Goal: Register for event/course

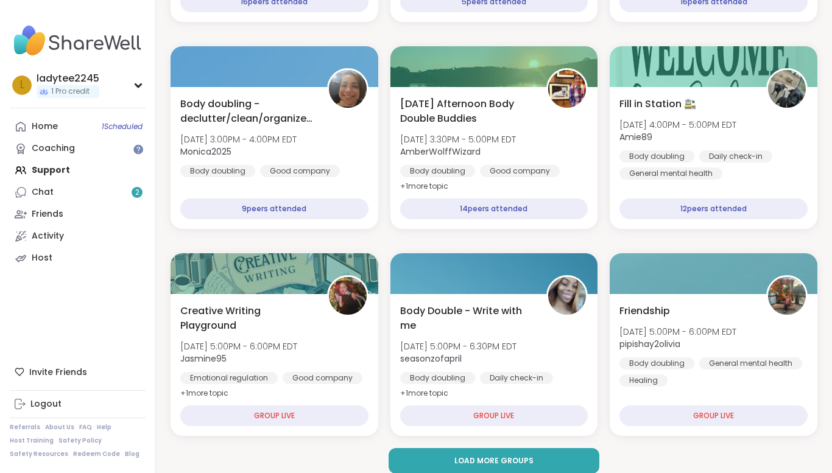
scroll to position [2274, 0]
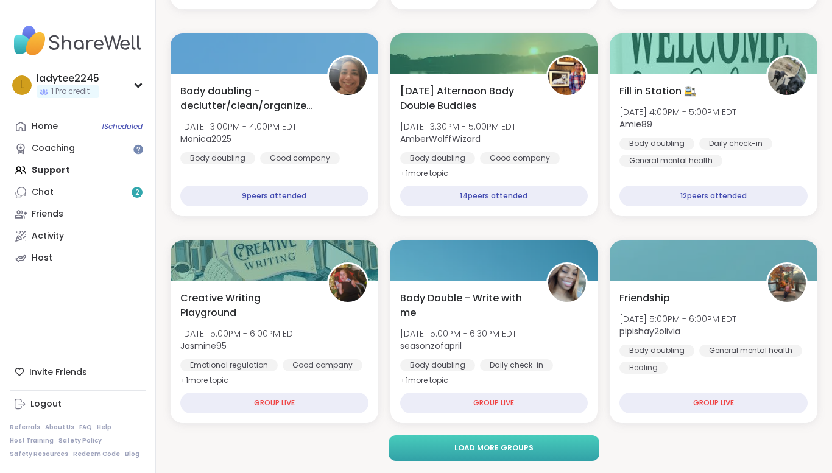
click at [458, 452] on span "Load more groups" at bounding box center [494, 448] width 79 height 11
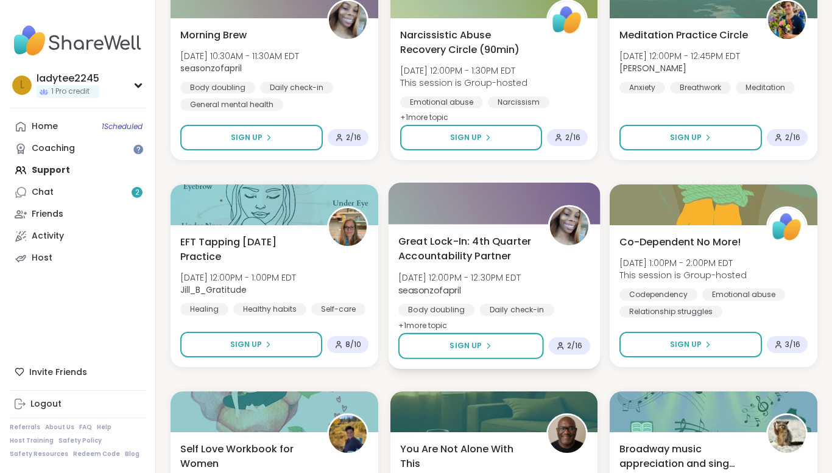
scroll to position [2761, 0]
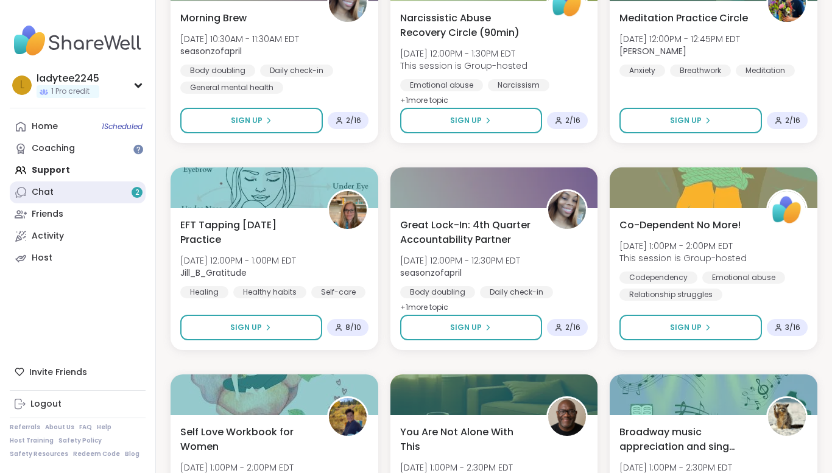
click at [138, 193] on span "2" at bounding box center [137, 193] width 4 height 10
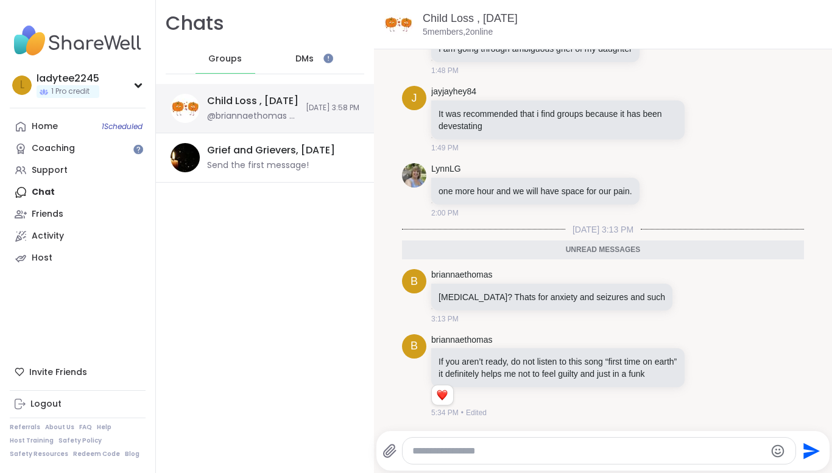
click at [230, 124] on div "Child Loss , [DATE] @briannaethomas - If you aren’t ready, do not listen to thi…" at bounding box center [265, 108] width 218 height 49
click at [704, 153] on div "jayjayhey84 It was recommended that i find groups because it has been devestati…" at bounding box center [578, 120] width 294 height 68
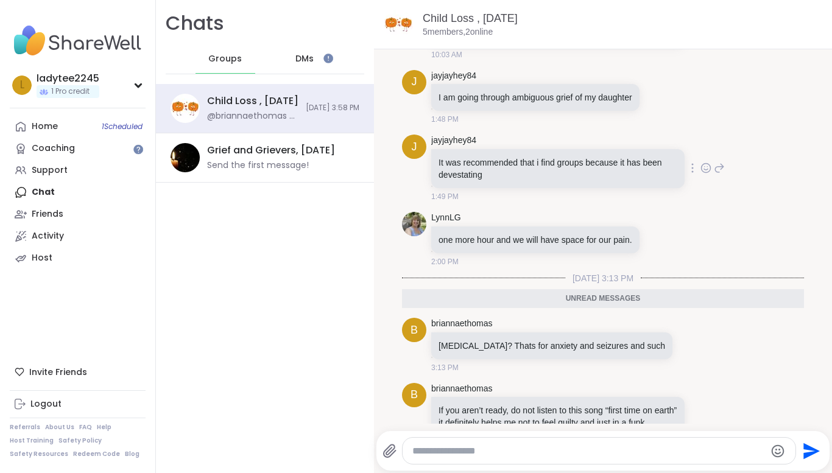
click at [704, 151] on div "jayjayhey84 It was recommended that i find groups because it has been devestati…" at bounding box center [578, 169] width 294 height 68
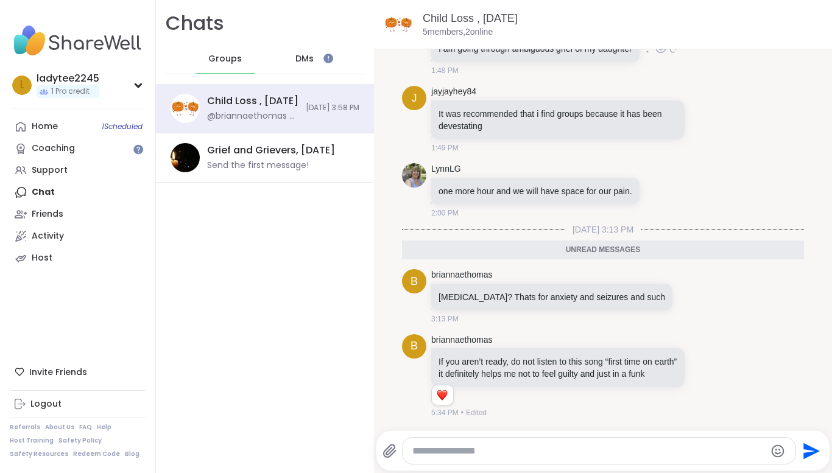
scroll to position [2, 0]
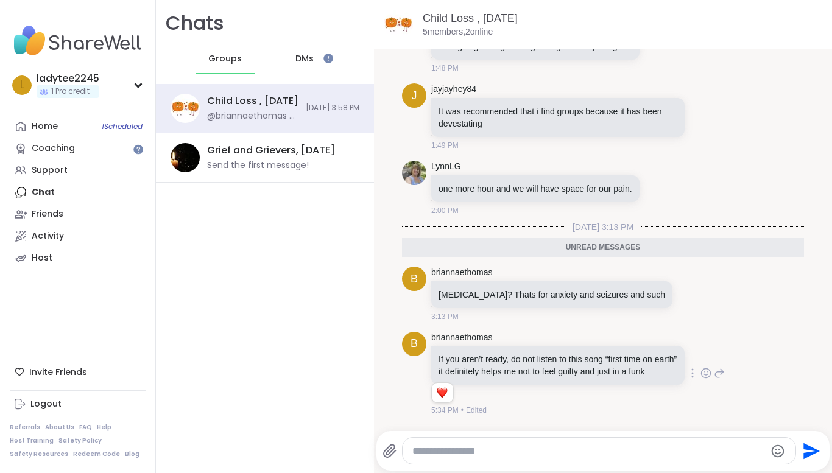
click at [594, 352] on div "If you aren’t ready, do not listen to this song “first time on earth” it defini…" at bounding box center [557, 365] width 253 height 39
click at [552, 361] on p "If you aren’t ready, do not listen to this song “first time on earth” it defini…" at bounding box center [558, 365] width 239 height 24
click at [447, 373] on p "If you aren’t ready, do not listen to this song “first time on earth” it defini…" at bounding box center [558, 365] width 239 height 24
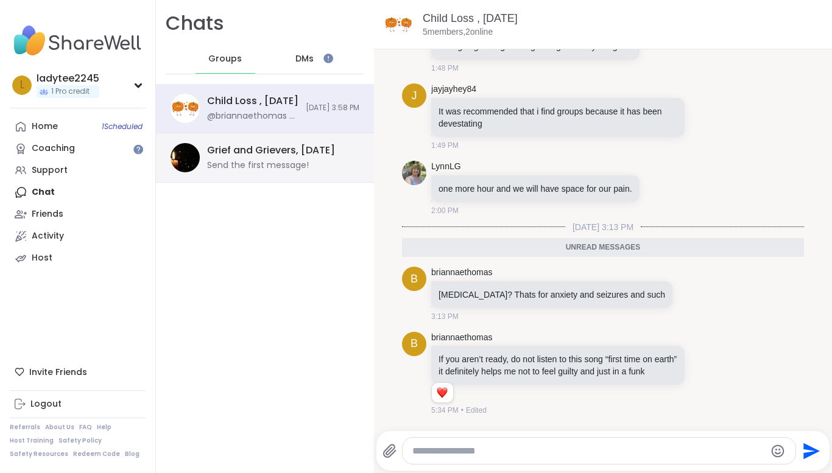
click at [259, 144] on div "Grief and Grievers, [DATE]" at bounding box center [271, 150] width 128 height 13
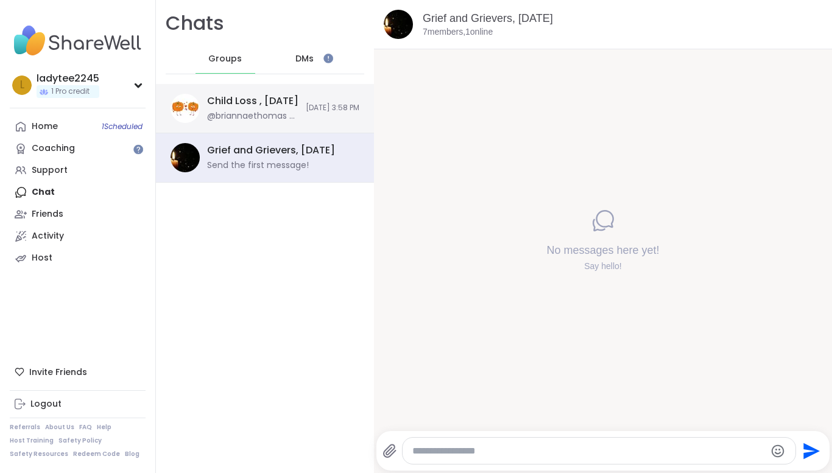
click at [269, 109] on div "Child Loss , [DATE] @briannaethomas - If you aren’t ready, do not listen to thi…" at bounding box center [252, 108] width 91 height 28
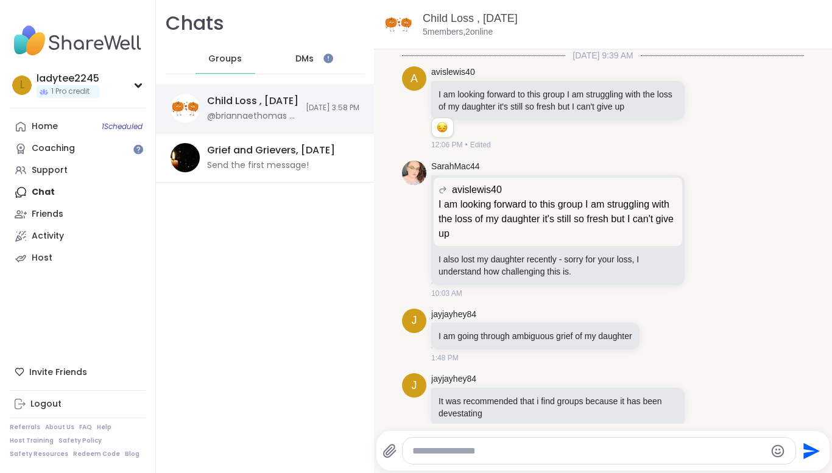
scroll to position [246, 0]
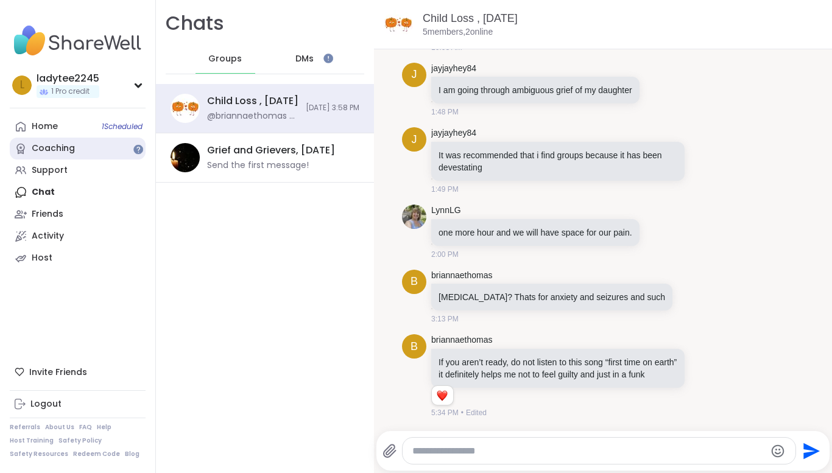
click at [50, 143] on div "Coaching" at bounding box center [53, 149] width 43 height 12
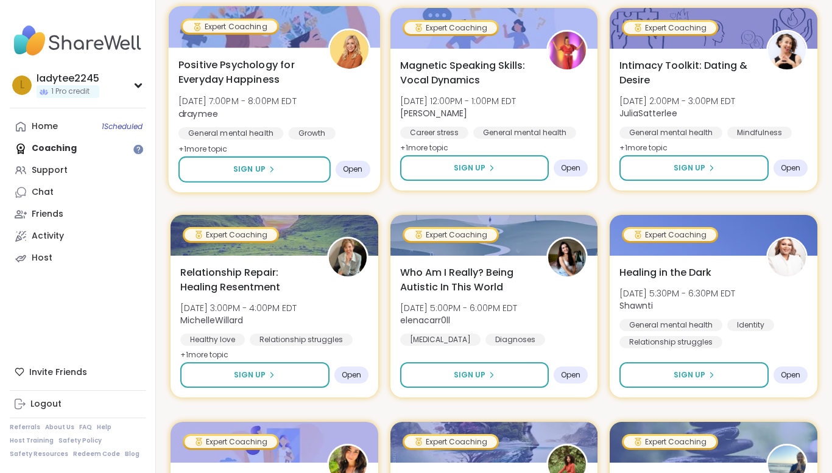
scroll to position [268, 0]
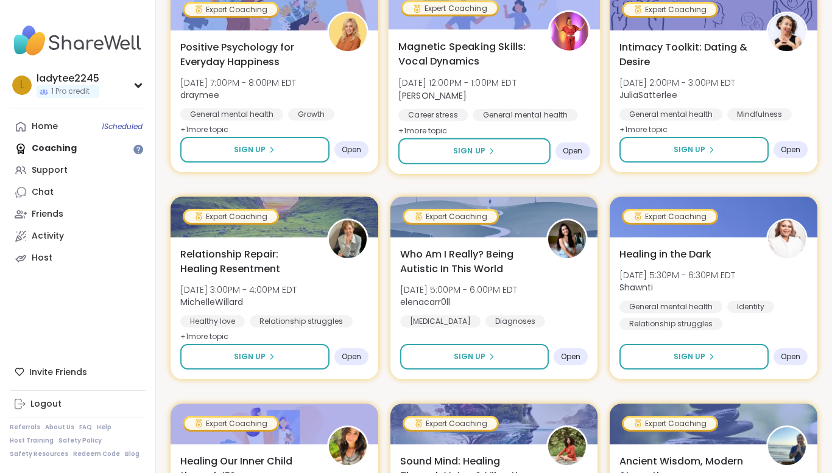
click at [442, 57] on span "Magnetic Speaking Skills: Vocal Dynamics" at bounding box center [467, 54] width 136 height 30
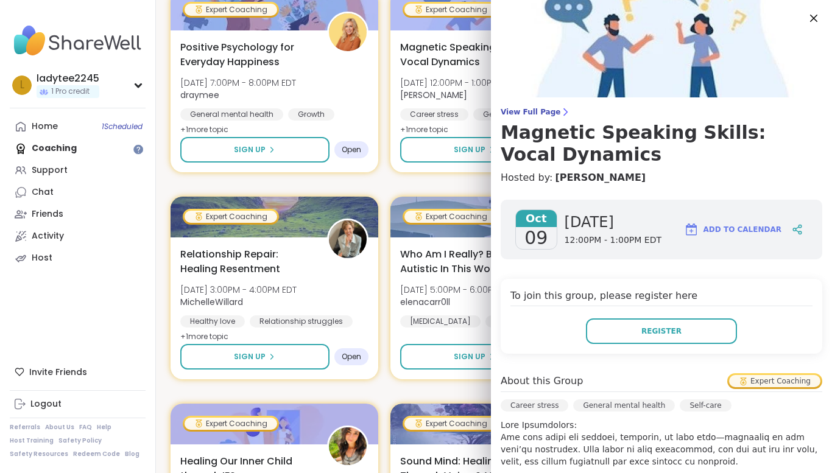
click at [806, 363] on div "[DATE] [DATE] 12:00PM - 1:00PM EDT Add to Calendar To join this group, please r…" at bounding box center [661, 472] width 341 height 564
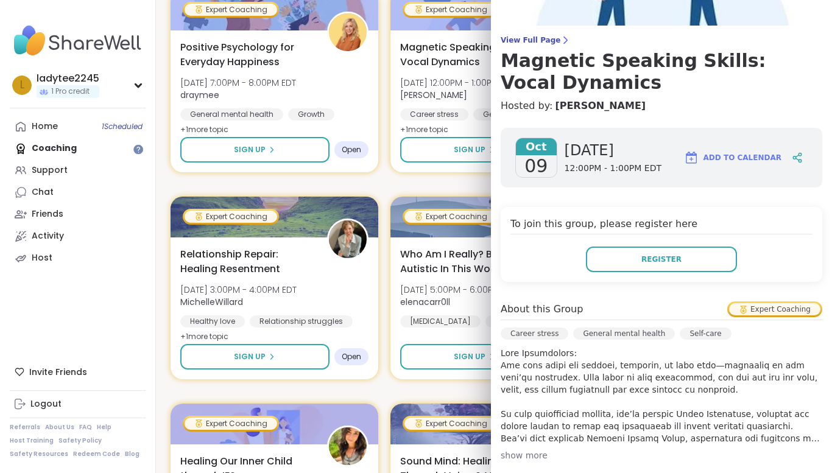
scroll to position [73, 0]
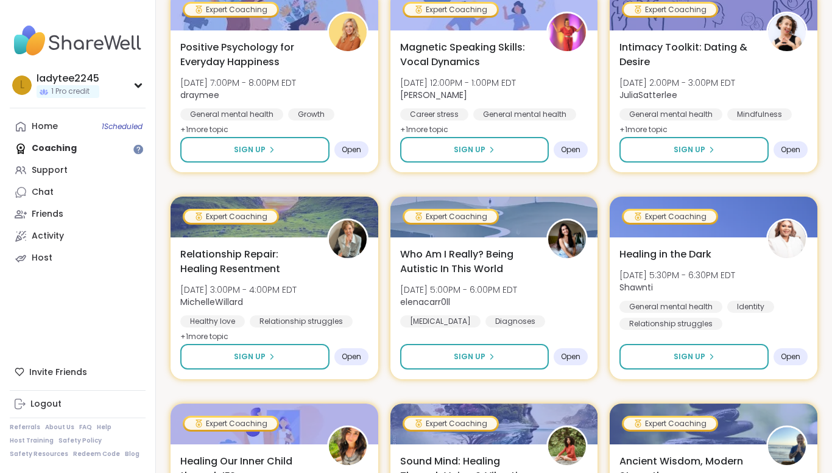
click at [83, 118] on link "Home 1 Scheduled" at bounding box center [78, 127] width 136 height 22
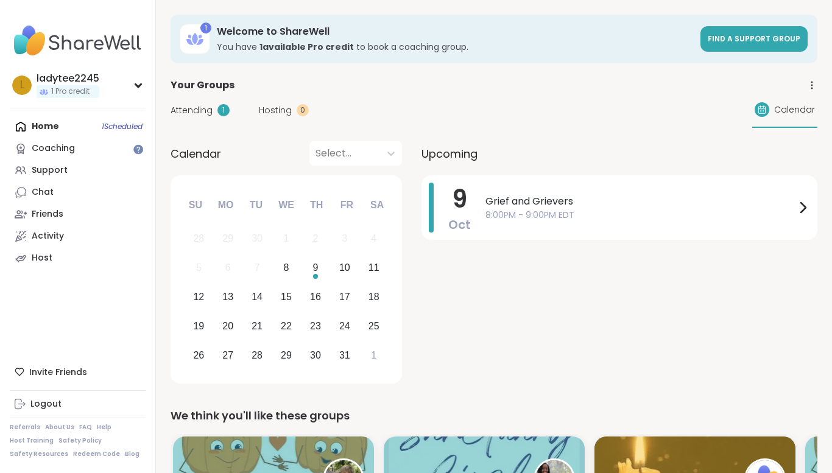
click at [57, 119] on div "Home 1 Scheduled Coaching Support Chat Friends Activity Host" at bounding box center [78, 193] width 136 height 154
click at [59, 122] on div "Home 1 Scheduled Coaching Support Chat Friends Activity Host" at bounding box center [78, 193] width 136 height 154
click at [292, 270] on div "8" at bounding box center [287, 268] width 26 height 26
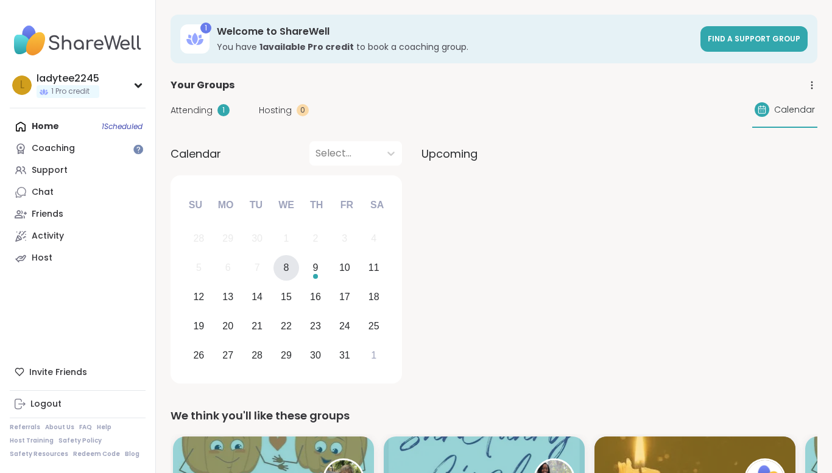
click at [280, 269] on div "8" at bounding box center [287, 268] width 26 height 26
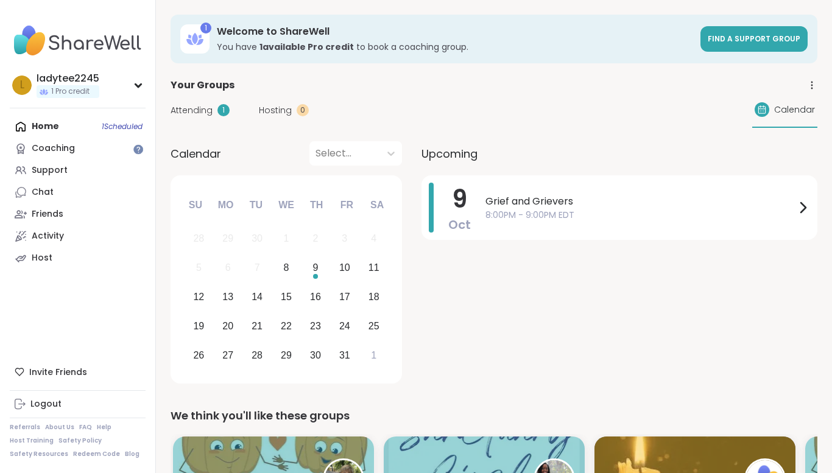
click at [567, 262] on div "[DATE] Grief and Grievers 8:00PM - 9:00PM EDT" at bounding box center [620, 281] width 396 height 213
click at [289, 266] on div "8" at bounding box center [287, 268] width 26 height 26
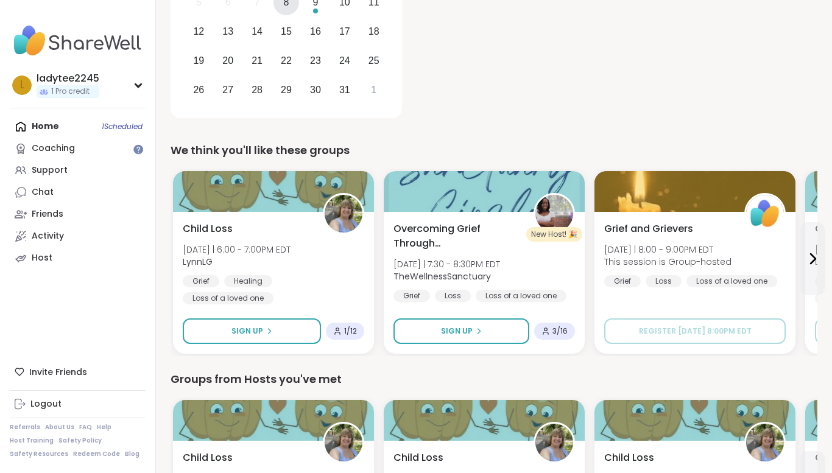
scroll to position [267, 0]
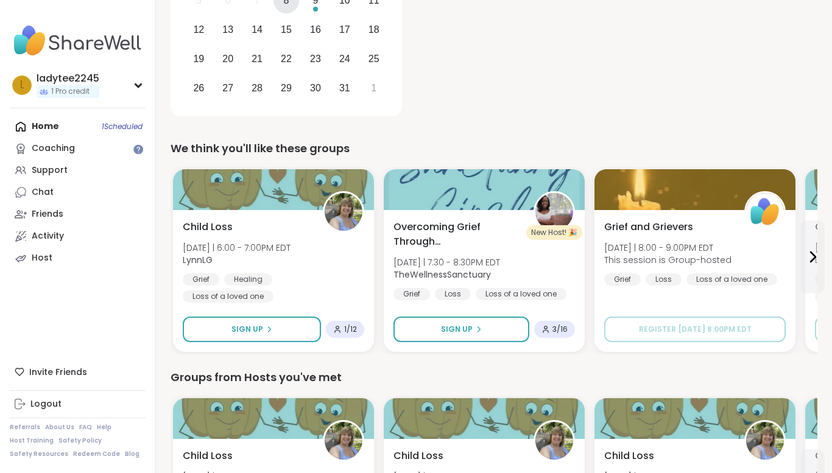
click at [59, 121] on div "Home 1 Scheduled Coaching Support Chat Friends Activity Host" at bounding box center [78, 193] width 136 height 154
click at [57, 146] on div "Coaching" at bounding box center [53, 149] width 43 height 12
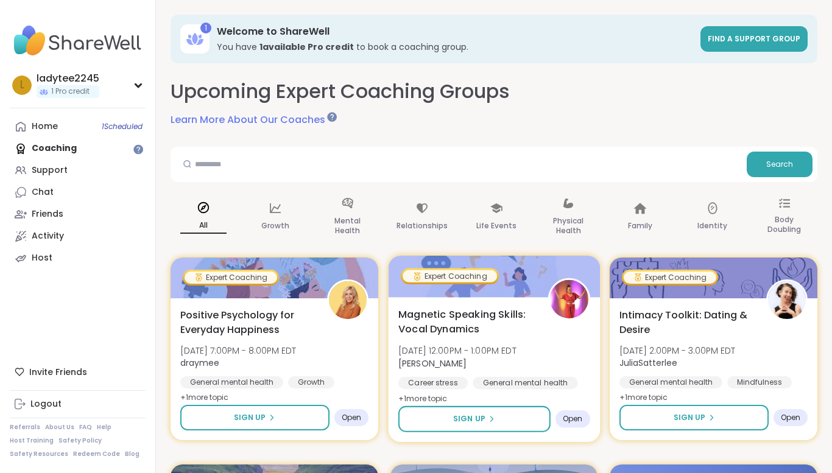
click at [582, 354] on div "Magnetic Speaking Skills: Vocal Dynamics [DATE] 12:00PM - 1:00PM EDT [PERSON_NA…" at bounding box center [495, 356] width 192 height 99
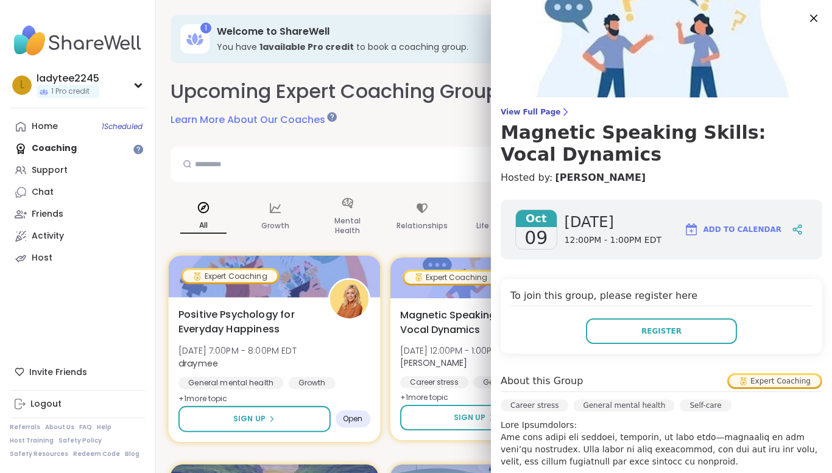
click at [283, 356] on span "[DATE] 7:00PM - 8:00PM EDT" at bounding box center [238, 351] width 118 height 12
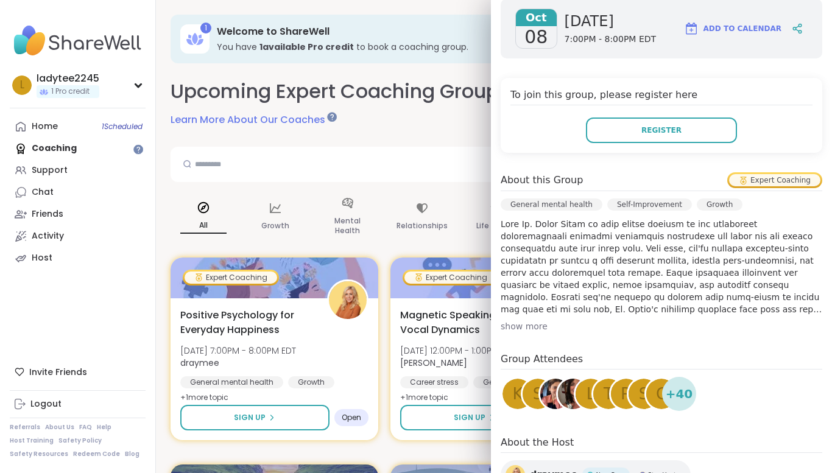
scroll to position [225, 0]
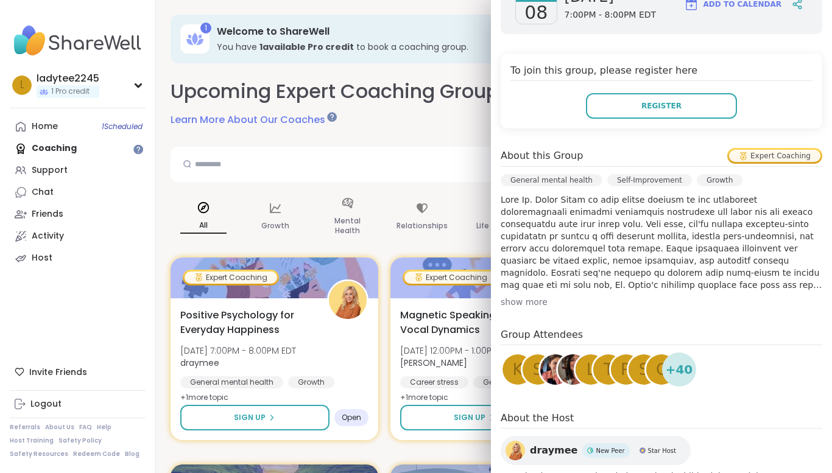
click at [527, 303] on div "show more" at bounding box center [662, 302] width 322 height 12
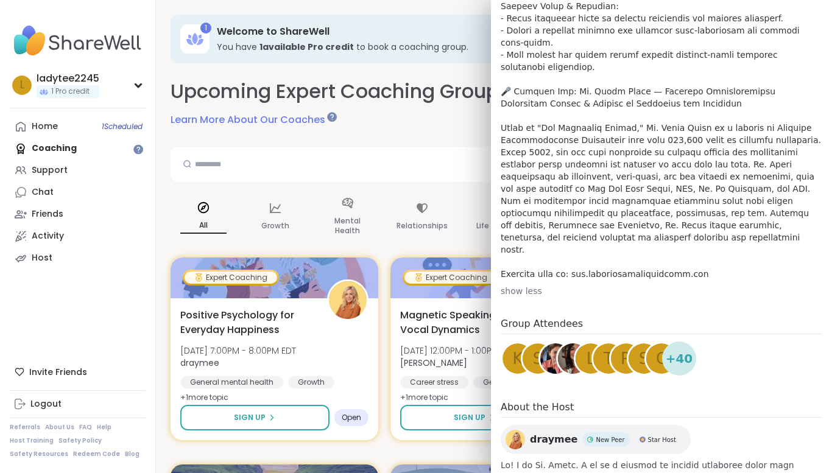
scroll to position [556, 0]
